Goal: Task Accomplishment & Management: Complete application form

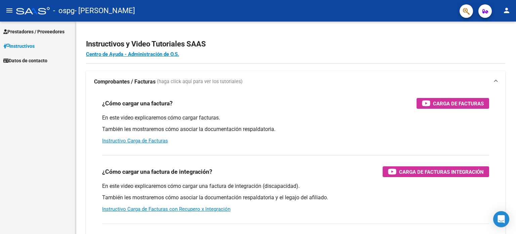
click at [24, 30] on span "Prestadores / Proveedores" at bounding box center [33, 31] width 61 height 7
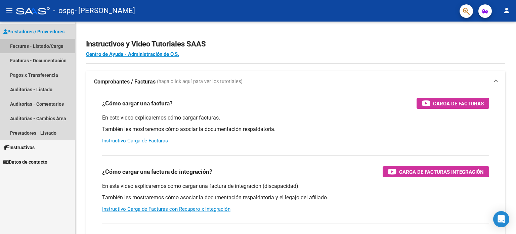
click at [25, 44] on link "Facturas - Listado/Carga" at bounding box center [37, 46] width 75 height 14
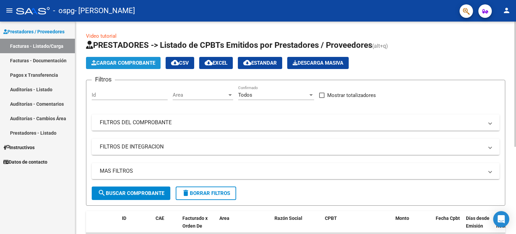
click at [143, 63] on span "Cargar Comprobante" at bounding box center [123, 63] width 64 height 6
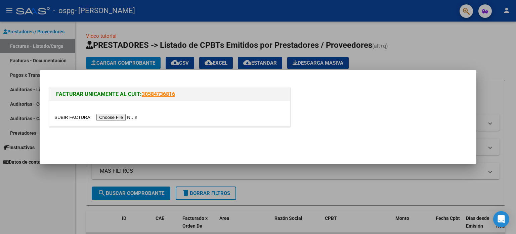
click at [114, 117] on input "file" at bounding box center [96, 117] width 85 height 7
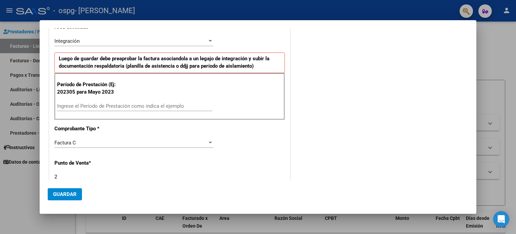
scroll to position [124, 0]
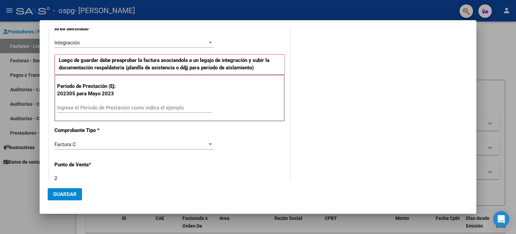
click at [85, 105] on input "Ingrese el Período de Prestación como indica el ejemplo" at bounding box center [134, 108] width 155 height 6
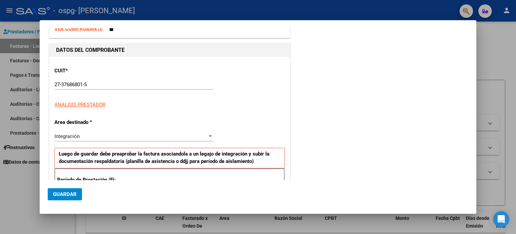
scroll to position [29, 0]
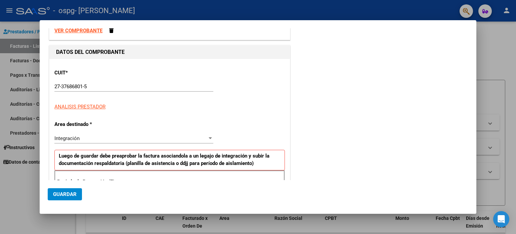
type input "202507"
click at [82, 141] on div "Integración Seleccionar Area" at bounding box center [133, 138] width 159 height 10
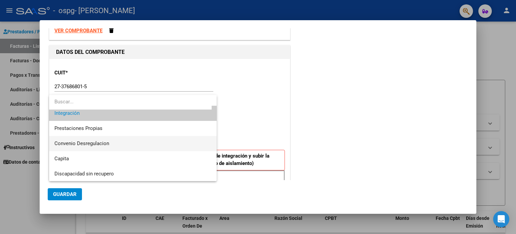
scroll to position [50, 0]
click at [269, 120] on div at bounding box center [258, 117] width 516 height 234
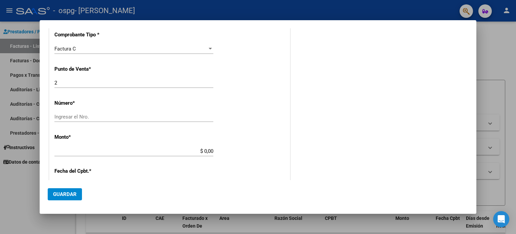
scroll to position [220, 0]
click at [63, 117] on input "Ingresar el Nro." at bounding box center [133, 116] width 159 height 6
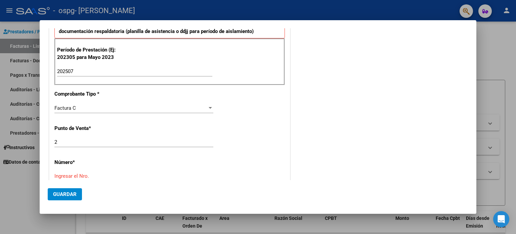
scroll to position [218, 0]
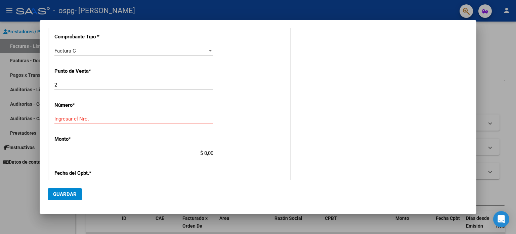
click at [314, 121] on div "COMENTARIOS Comentarios del Prestador / Gerenciador:" at bounding box center [380, 91] width 177 height 547
click at [126, 114] on div "Ingresar el Nro." at bounding box center [133, 119] width 159 height 10
click at [118, 121] on div "Ingresar el Nro." at bounding box center [133, 119] width 159 height 10
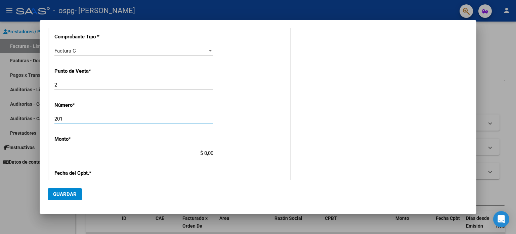
type input "201"
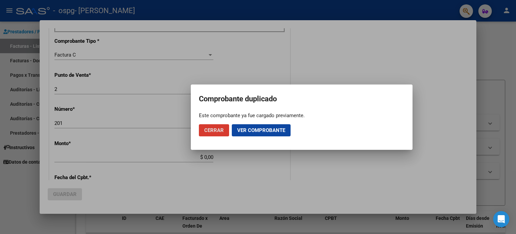
scroll to position [222, 0]
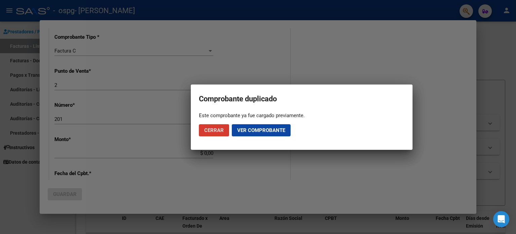
click at [219, 133] on span "Cerrar" at bounding box center [213, 130] width 19 height 6
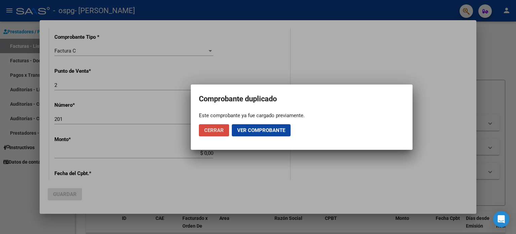
scroll to position [0, 0]
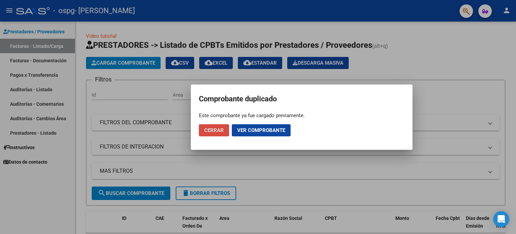
click at [219, 133] on span "Cerrar" at bounding box center [213, 130] width 19 height 6
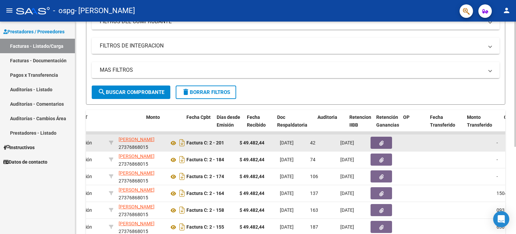
scroll to position [0, 255]
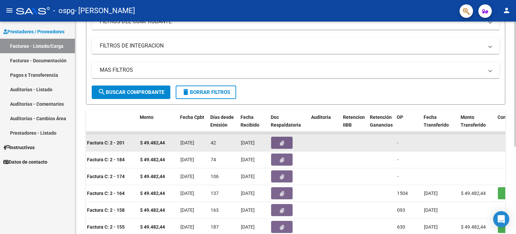
click at [144, 146] on datatable-body-cell "$ 49.482,44" at bounding box center [157, 142] width 40 height 16
click at [157, 145] on div "$ 49.482,44" at bounding box center [157, 143] width 35 height 8
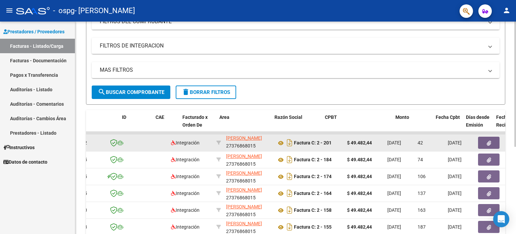
scroll to position [0, 0]
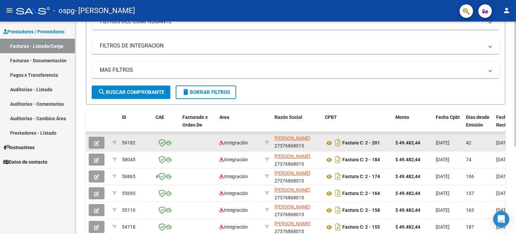
click at [92, 137] on button "button" at bounding box center [97, 142] width 16 height 12
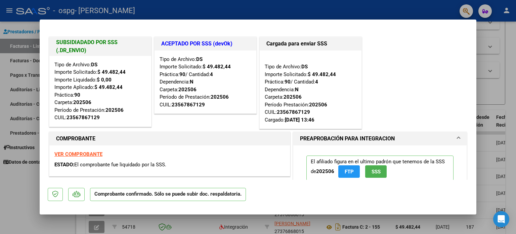
click at [512, 67] on div at bounding box center [258, 117] width 516 height 234
type input "$ 0,00"
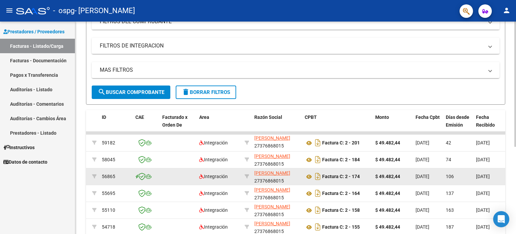
scroll to position [0, 20]
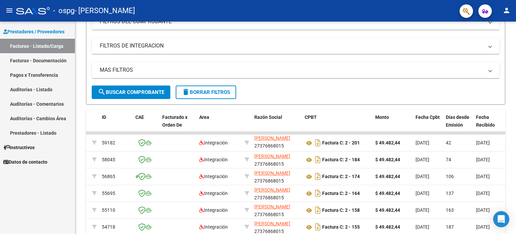
click at [35, 49] on link "Facturas - Listado/Carga" at bounding box center [37, 46] width 75 height 14
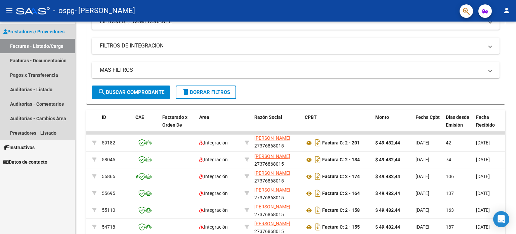
click at [50, 41] on link "Facturas - Listado/Carga" at bounding box center [37, 46] width 75 height 14
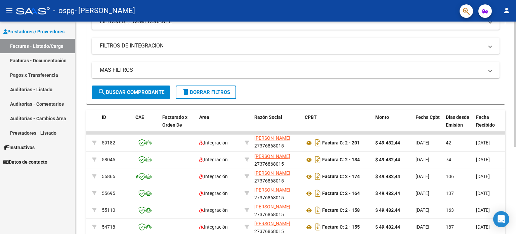
scroll to position [0, 0]
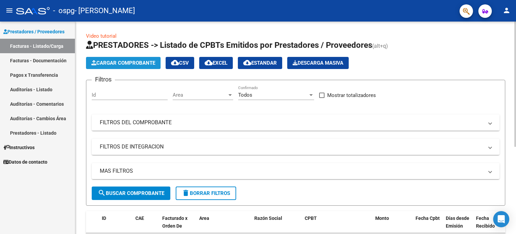
click at [126, 61] on span "Cargar Comprobante" at bounding box center [123, 63] width 64 height 6
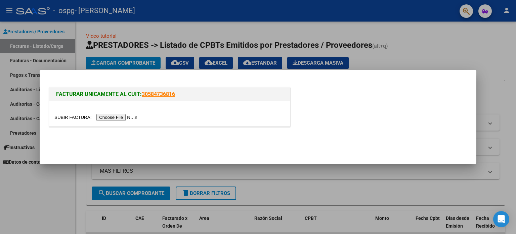
click at [108, 114] on input "file" at bounding box center [96, 117] width 85 height 7
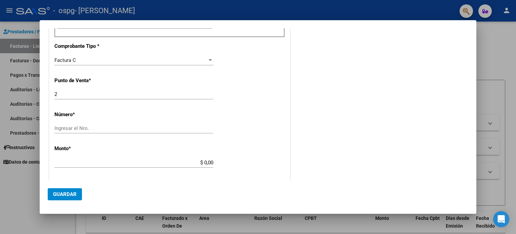
scroll to position [233, 0]
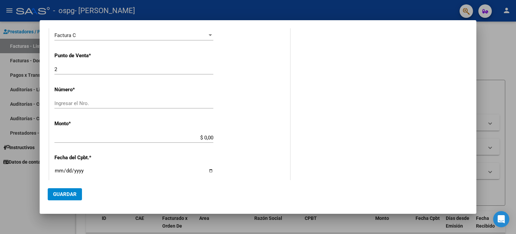
drag, startPoint x: 121, startPoint y: 143, endPoint x: 120, endPoint y: 139, distance: 4.8
click at [120, 139] on div "$ 0,00 Ingresar el monto" at bounding box center [133, 140] width 159 height 16
click at [120, 139] on input "$ 0,00" at bounding box center [133, 137] width 159 height 6
type input "$ 0,49"
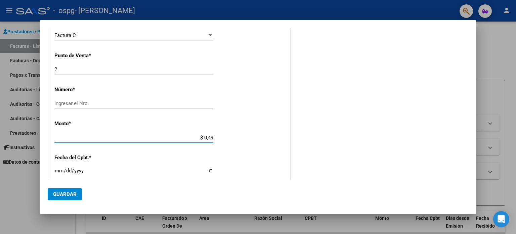
click at [142, 100] on input "Ingresar el Nro." at bounding box center [133, 103] width 159 height 6
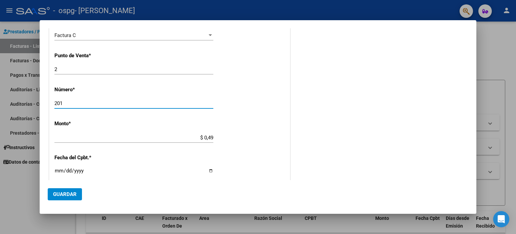
type input "201"
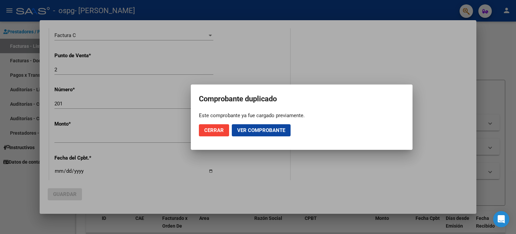
click at [246, 96] on h2 "Comprobante duplicado" at bounding box center [302, 98] width 206 height 13
click at [220, 150] on div at bounding box center [258, 117] width 516 height 234
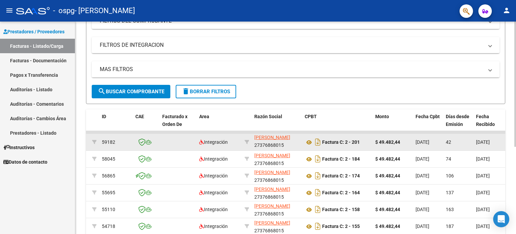
scroll to position [102, 0]
click at [347, 139] on strong "Factura C: 2 - 201" at bounding box center [341, 141] width 38 height 5
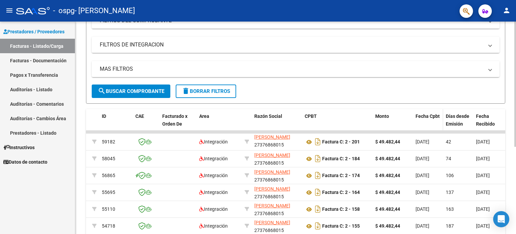
click at [434, 115] on span "Fecha Cpbt" at bounding box center [428, 115] width 24 height 5
click at [428, 112] on div "Fecha Cpbt" at bounding box center [428, 119] width 25 height 14
click at [425, 118] on div "Fecha Cpbt" at bounding box center [428, 119] width 25 height 14
click at [418, 122] on span at bounding box center [417, 123] width 2 height 4
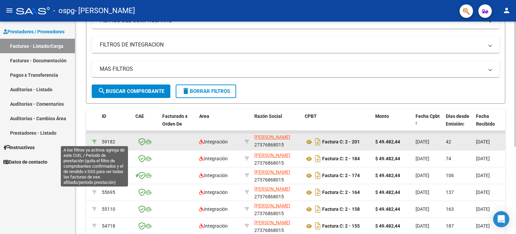
click at [95, 139] on icon at bounding box center [94, 141] width 5 height 5
type input "202506"
type input "23567867129"
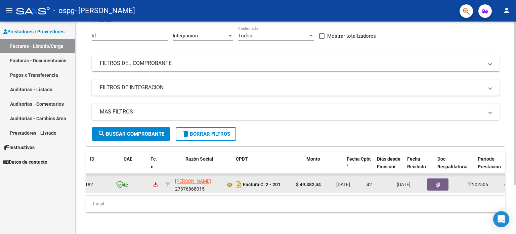
scroll to position [0, 43]
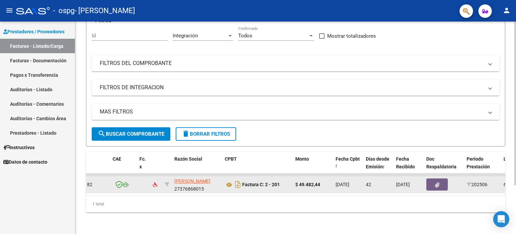
click at [371, 181] on div "42" at bounding box center [378, 185] width 25 height 8
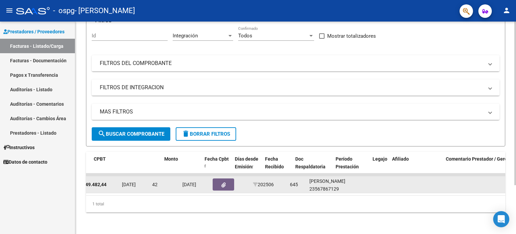
scroll to position [0, 0]
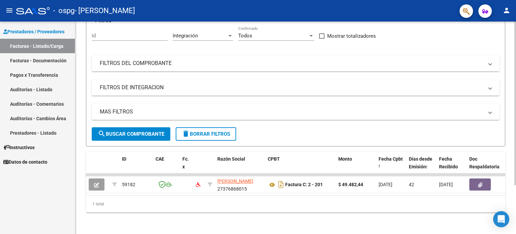
click at [298, 204] on div "1 total" at bounding box center [296, 203] width 420 height 17
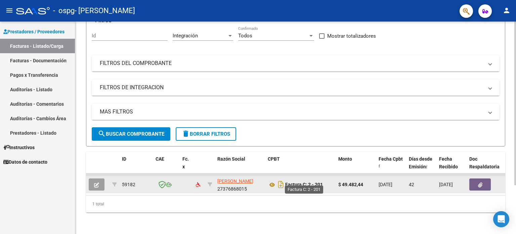
click at [300, 182] on strong "Factura C: 2 - 201" at bounding box center [304, 184] width 38 height 5
click at [273, 181] on icon at bounding box center [272, 185] width 9 height 8
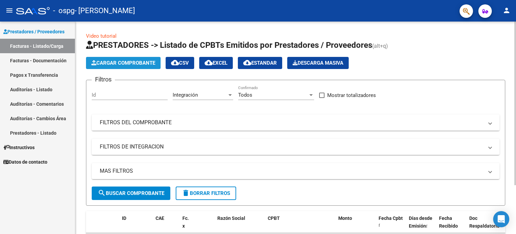
click at [115, 62] on span "Cargar Comprobante" at bounding box center [123, 63] width 64 height 6
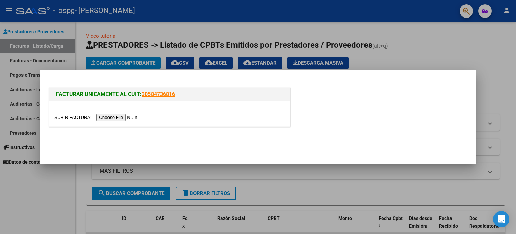
click at [110, 117] on input "file" at bounding box center [96, 117] width 85 height 7
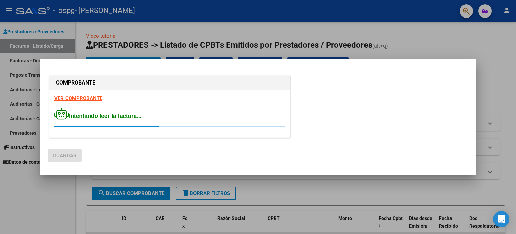
click at [305, 106] on div "COMPROBANTE VER COMPROBANTE Intentando leer la factura..." at bounding box center [258, 107] width 421 height 67
click at [72, 142] on mat-dialog-actions "Guardar" at bounding box center [258, 154] width 421 height 26
click at [7, 0] on html "menu - ospg - [PERSON_NAME] person Prestadores / Proveedores Facturas - Listado…" at bounding box center [258, 117] width 516 height 234
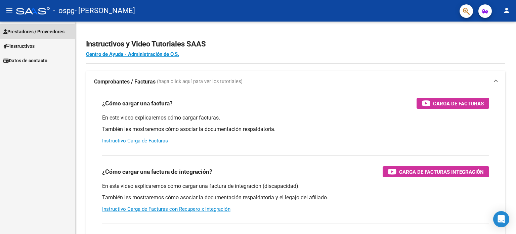
click at [11, 36] on link "Prestadores / Proveedores" at bounding box center [37, 31] width 75 height 14
click at [55, 33] on span "Prestadores / Proveedores" at bounding box center [33, 31] width 61 height 7
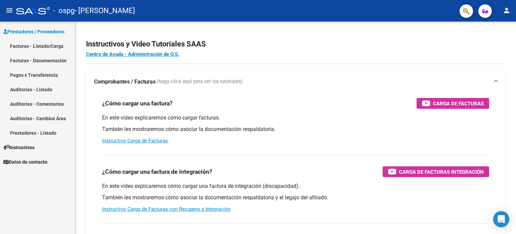
click at [45, 42] on link "Facturas - Listado/Carga" at bounding box center [37, 46] width 75 height 14
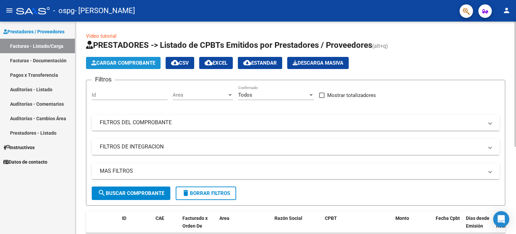
click at [101, 63] on span "Cargar Comprobante" at bounding box center [123, 63] width 64 height 6
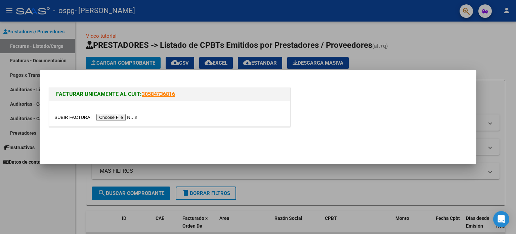
click at [113, 114] on input "file" at bounding box center [96, 117] width 85 height 7
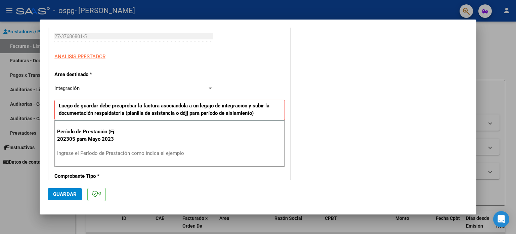
scroll to position [104, 0]
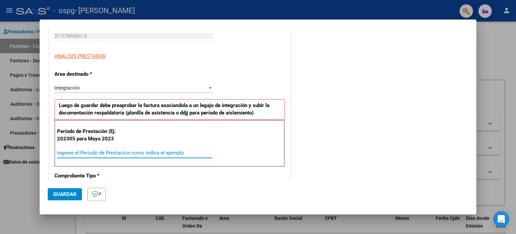
click at [127, 153] on input "Ingrese el Período de Prestación como indica el ejemplo" at bounding box center [134, 153] width 155 height 6
type input "202507"
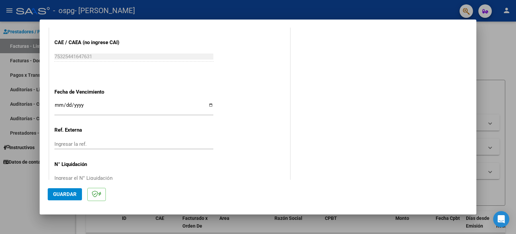
scroll to position [426, 0]
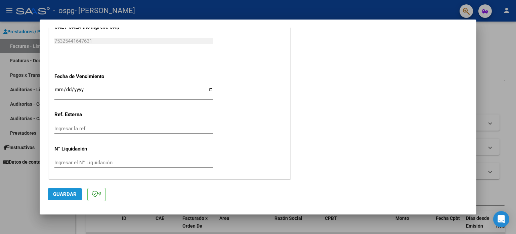
click at [60, 199] on button "Guardar" at bounding box center [65, 194] width 34 height 12
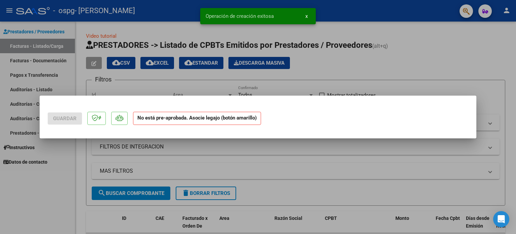
scroll to position [0, 0]
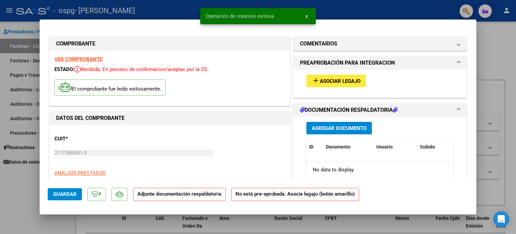
click at [345, 83] on span "Asociar Legajo" at bounding box center [340, 81] width 41 height 6
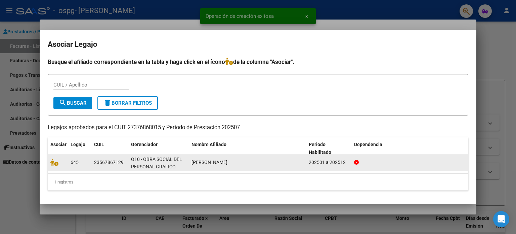
click at [83, 161] on div "645" at bounding box center [80, 162] width 18 height 8
click at [56, 160] on icon at bounding box center [54, 161] width 8 height 7
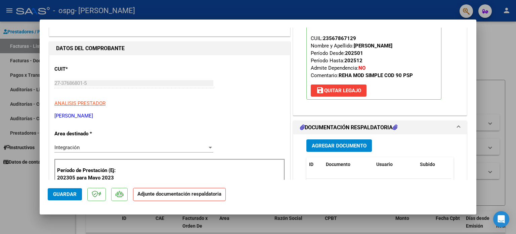
scroll to position [126, 0]
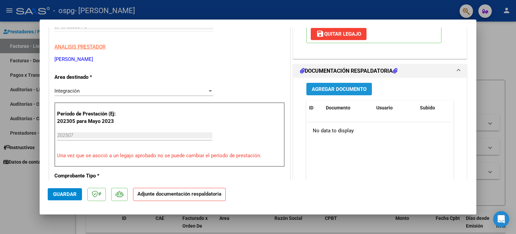
click at [344, 90] on span "Agregar Documento" at bounding box center [339, 89] width 55 height 6
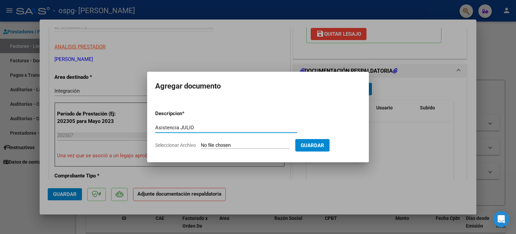
type input "Asistencia JULIO"
click at [324, 152] on form "Descripcion * Asistencia JULIO Escriba aquí una descripcion Seleccionar Archivo…" at bounding box center [258, 129] width 206 height 49
click at [320, 146] on span "Guardar" at bounding box center [313, 145] width 24 height 6
click at [247, 150] on form "Descripcion * Asistencia JULIO Escriba aquí una descripcion Seleccionar Archivo…" at bounding box center [258, 129] width 206 height 49
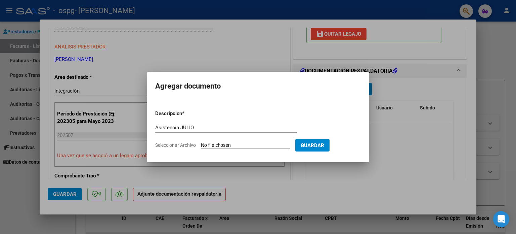
click at [238, 143] on input "Seleccionar Archivo" at bounding box center [245, 145] width 89 height 6
type input "C:\fakepath\JULIO - [PERSON_NAME] - PSP.pdf"
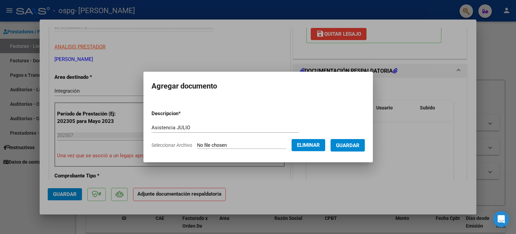
click at [355, 146] on span "Guardar" at bounding box center [348, 145] width 24 height 6
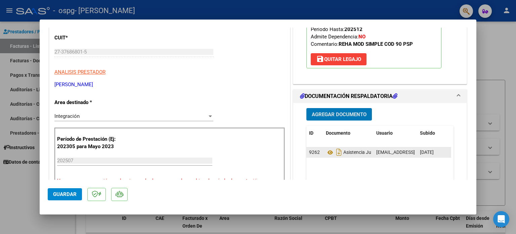
scroll to position [98, 0]
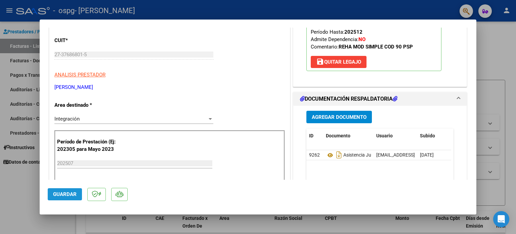
click at [72, 197] on span "Guardar" at bounding box center [65, 194] width 24 height 6
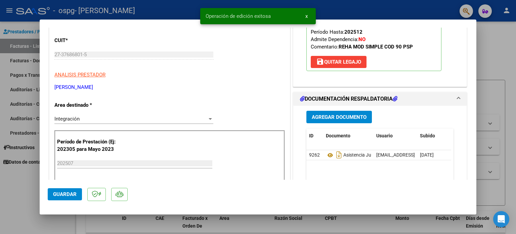
scroll to position [0, 0]
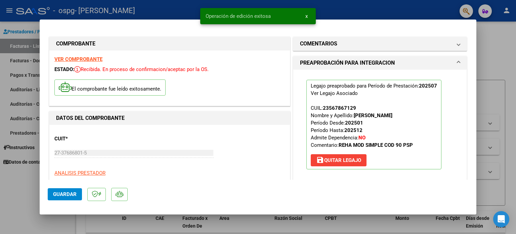
click at [491, 44] on div at bounding box center [258, 117] width 516 height 234
type input "$ 0,00"
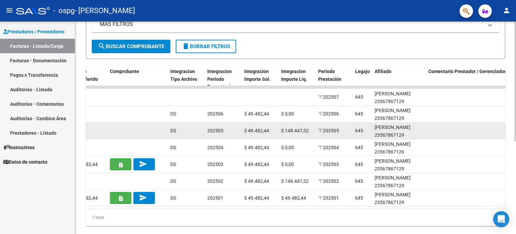
scroll to position [149, 0]
